Goal: Information Seeking & Learning: Learn about a topic

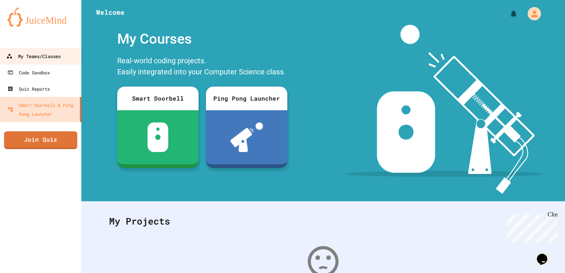
click at [27, 56] on div "My Teams/Classes" at bounding box center [33, 56] width 54 height 9
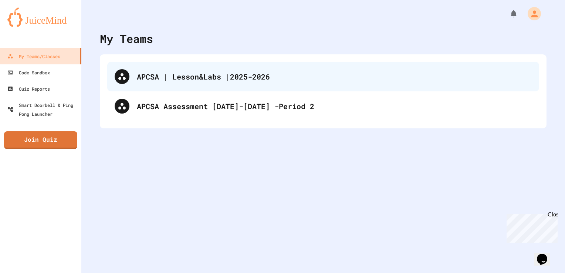
click at [233, 74] on div "APCSA | Lesson&Labs |2025-2026" at bounding box center [334, 76] width 395 height 11
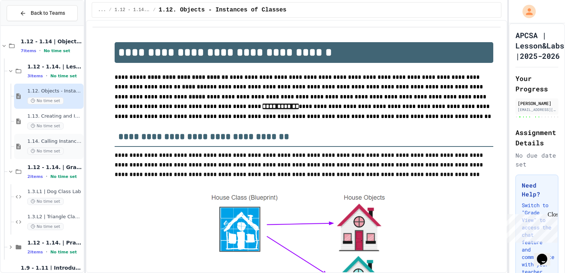
click at [59, 143] on span "1.14. Calling Instance Methods" at bounding box center [54, 141] width 55 height 6
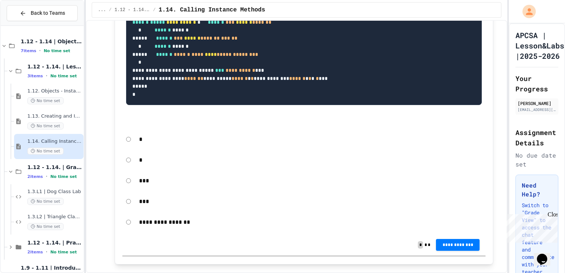
scroll to position [5672, 0]
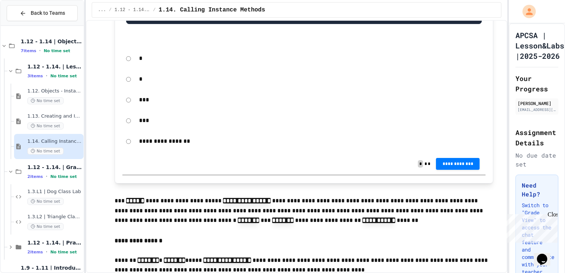
scroll to position [8487, 0]
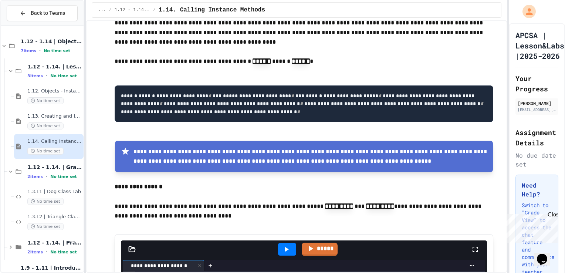
scroll to position [3872, 0]
